Goal: Task Accomplishment & Management: Use online tool/utility

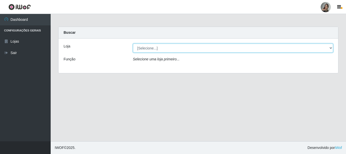
click at [331, 48] on select "[Selecione...] Supermercado Sao Francisco - Amarante" at bounding box center [233, 48] width 200 height 9
select select "383"
click at [133, 44] on select "[Selecione...] Supermercado Sao Francisco - Amarante" at bounding box center [233, 48] width 200 height 9
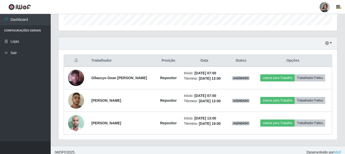
scroll to position [160, 0]
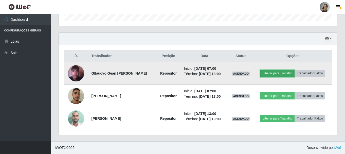
click at [272, 75] on button "Liberar para Trabalho" at bounding box center [277, 73] width 34 height 7
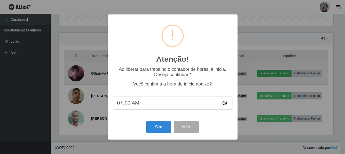
scroll to position [105, 276]
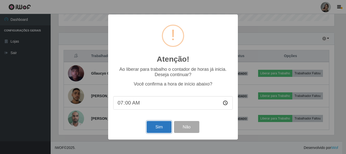
click at [165, 133] on button "Sim" at bounding box center [159, 127] width 25 height 12
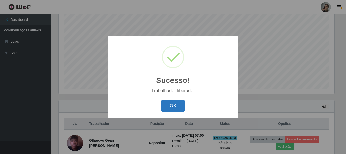
click at [167, 109] on button "OK" at bounding box center [173, 106] width 24 height 12
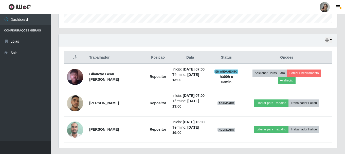
scroll to position [171, 0]
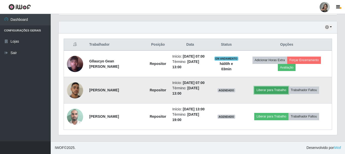
click at [272, 92] on button "Liberar para Trabalho" at bounding box center [271, 89] width 34 height 7
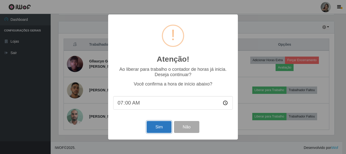
click at [157, 129] on button "Sim" at bounding box center [159, 127] width 25 height 12
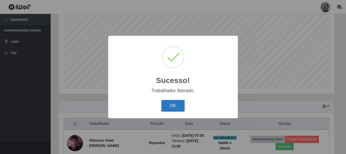
click at [175, 105] on button "OK" at bounding box center [173, 106] width 24 height 12
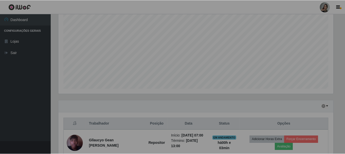
scroll to position [105, 278]
